Goal: Transaction & Acquisition: Obtain resource

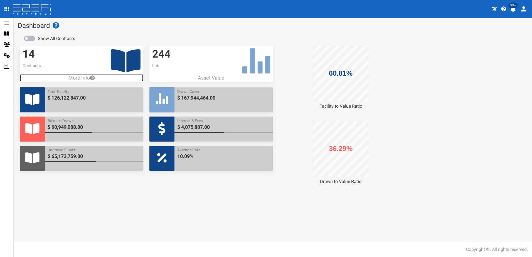
click at [81, 77] on p "More Info" at bounding box center [82, 77] width 124 height 7
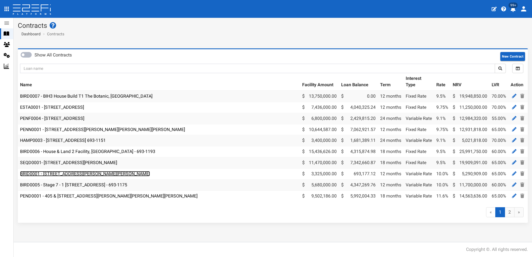
click at [84, 173] on link "BRID0001 - [STREET_ADDRESS][PERSON_NAME][PERSON_NAME]" at bounding box center [85, 173] width 130 height 5
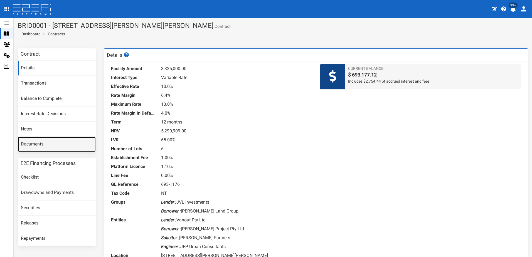
click at [28, 143] on link "Documents" at bounding box center [57, 144] width 78 height 15
click at [30, 144] on link "Documents" at bounding box center [57, 144] width 78 height 15
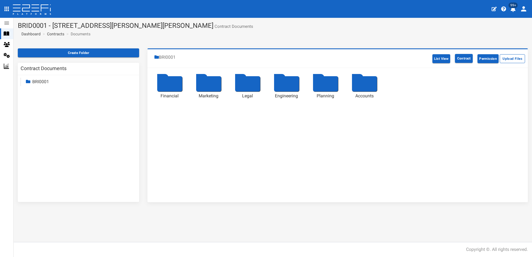
click at [169, 85] on div at bounding box center [169, 83] width 25 height 15
click at [206, 84] on div at bounding box center [208, 83] width 25 height 15
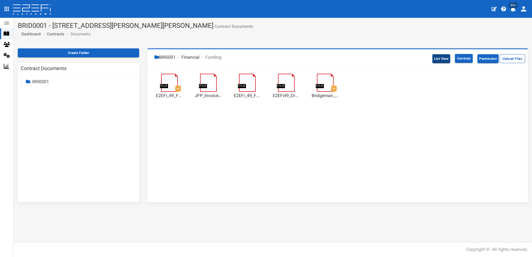
click at [437, 58] on button "List View" at bounding box center [441, 58] width 18 height 9
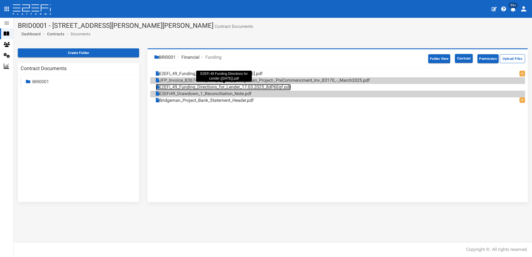
click at [232, 87] on link "E2EFi_49_Funding_Directions_for_Lender_17.03.2025_8dP6Egf.pdf" at bounding box center [223, 87] width 135 height 6
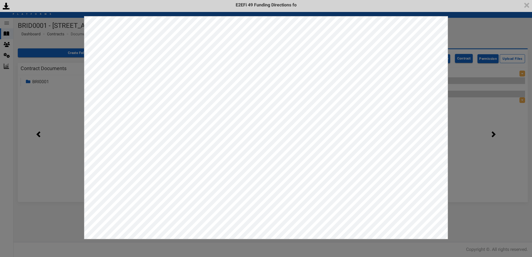
click at [496, 29] on div "<p>Your browser does not support iframes.</p><script type="text/javascript">ale…" at bounding box center [266, 128] width 532 height 257
